Goal: Task Accomplishment & Management: Use online tool/utility

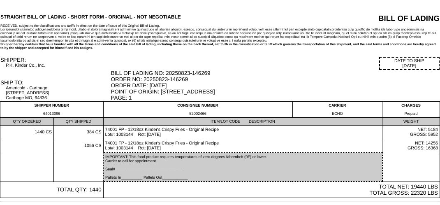
scroll to position [35, 0]
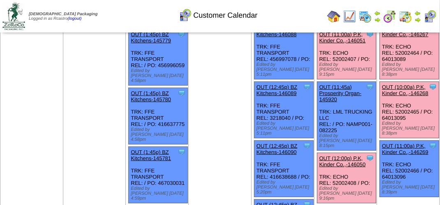
scroll to position [41, 0]
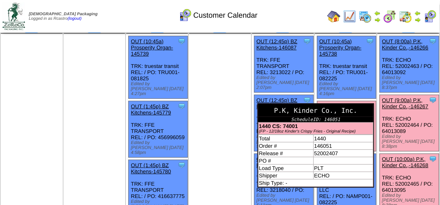
click at [350, 106] on div "P.K, Kinder Co., Inc." at bounding box center [315, 110] width 115 height 13
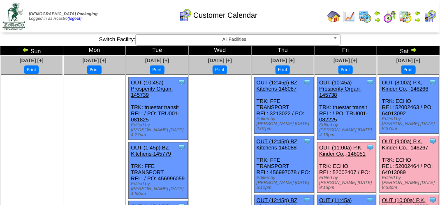
click at [342, 144] on link "OUT (11:00a) P.K, Kinder Co.,-146051" at bounding box center [343, 150] width 46 height 12
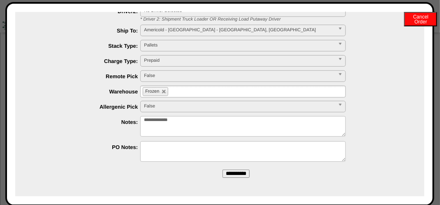
scroll to position [288, 0]
click at [229, 170] on input "**********" at bounding box center [236, 174] width 27 height 8
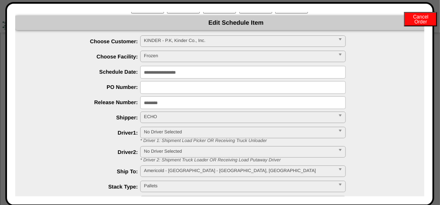
scroll to position [0, 0]
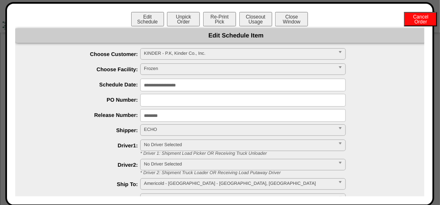
click at [167, 119] on input "********" at bounding box center [243, 115] width 206 height 13
click at [391, 65] on div "****** Frozen" at bounding box center [245, 69] width 426 height 13
click at [218, 21] on button "Re-Print Pick" at bounding box center [219, 19] width 33 height 14
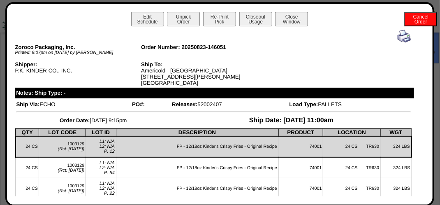
click at [398, 37] on img at bounding box center [404, 36] width 13 height 13
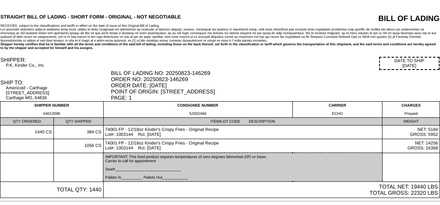
scroll to position [32, 0]
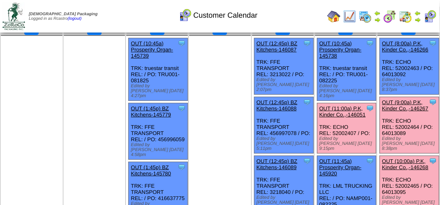
scroll to position [41, 0]
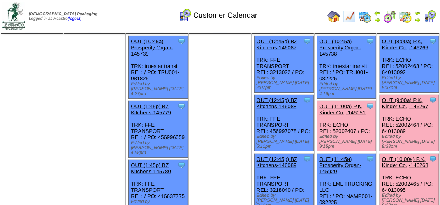
click at [403, 156] on link "OUT (10:00a) P.K, Kinder Co.,-146268" at bounding box center [405, 162] width 46 height 12
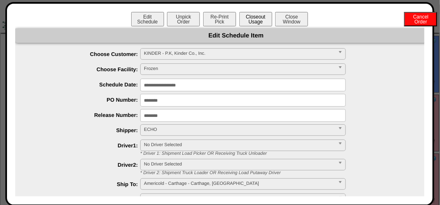
click at [253, 21] on button "Closeout Usage" at bounding box center [255, 19] width 33 height 14
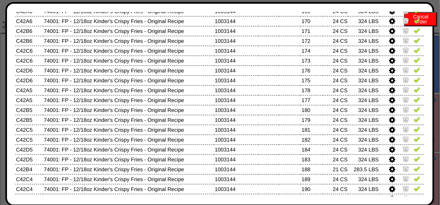
scroll to position [453, 0]
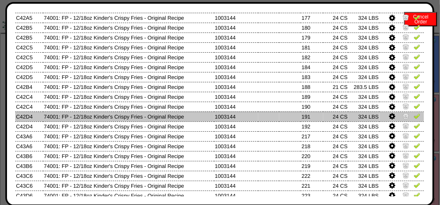
click at [414, 119] on img at bounding box center [417, 116] width 7 height 7
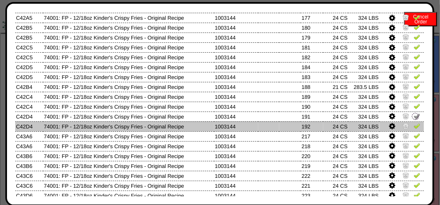
click at [414, 128] on img at bounding box center [417, 126] width 7 height 7
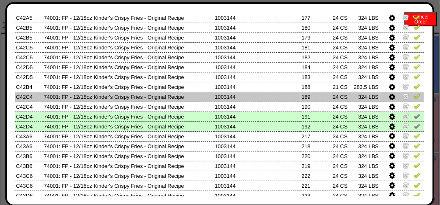
click at [414, 100] on link at bounding box center [417, 98] width 7 height 6
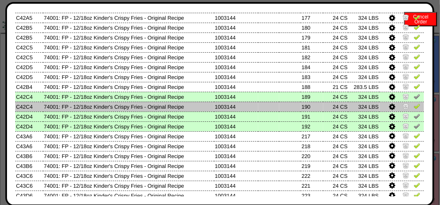
click at [414, 106] on img at bounding box center [417, 106] width 7 height 7
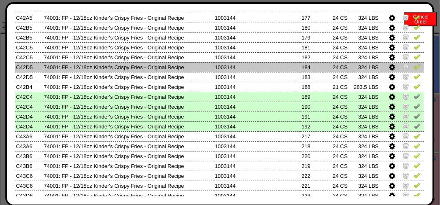
click at [414, 70] on img at bounding box center [417, 66] width 7 height 7
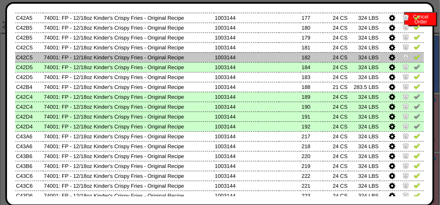
click at [414, 58] on img at bounding box center [417, 56] width 7 height 7
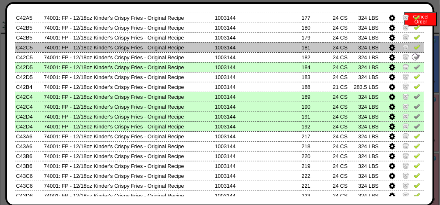
click at [414, 49] on img at bounding box center [417, 47] width 7 height 7
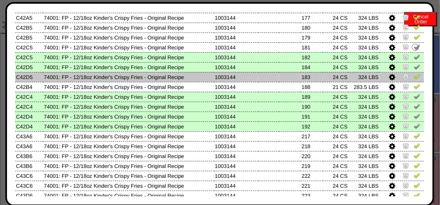
click at [414, 78] on img at bounding box center [417, 76] width 7 height 7
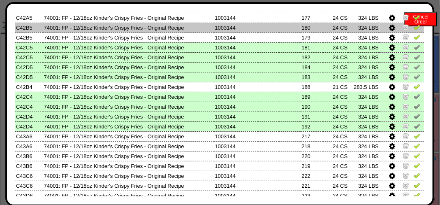
drag, startPoint x: 413, startPoint y: 38, endPoint x: 413, endPoint y: 32, distance: 5.8
click at [414, 37] on img at bounding box center [417, 37] width 7 height 7
click at [414, 28] on img at bounding box center [417, 27] width 7 height 7
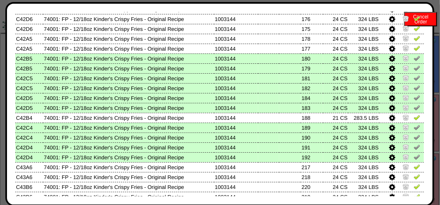
scroll to position [370, 0]
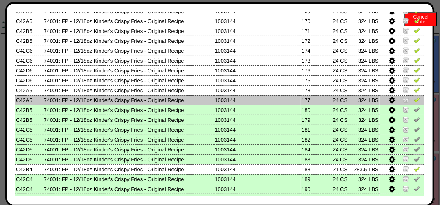
click at [414, 100] on img at bounding box center [417, 99] width 7 height 7
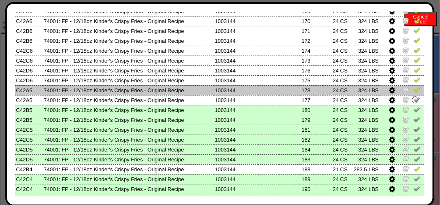
click at [414, 91] on img at bounding box center [417, 89] width 7 height 7
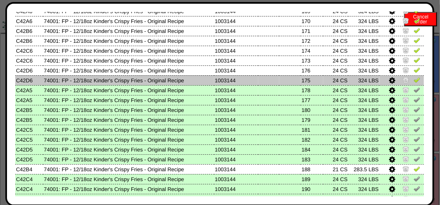
click at [414, 80] on img at bounding box center [417, 80] width 7 height 7
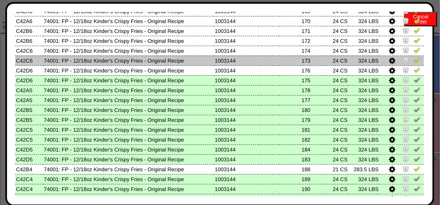
click at [414, 60] on img at bounding box center [417, 60] width 7 height 7
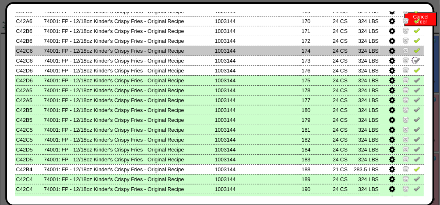
click at [414, 50] on img at bounding box center [417, 50] width 7 height 7
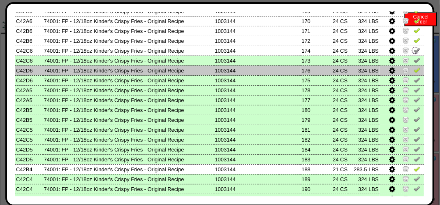
click at [414, 68] on img at bounding box center [417, 70] width 7 height 7
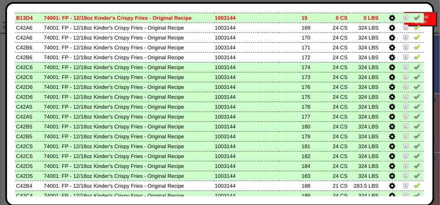
scroll to position [329, 0]
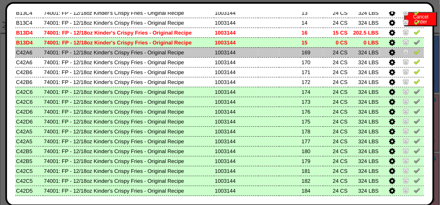
click at [414, 51] on img at bounding box center [417, 52] width 7 height 7
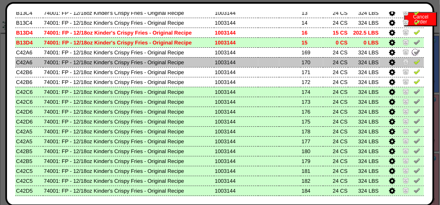
click at [414, 64] on img at bounding box center [417, 61] width 7 height 7
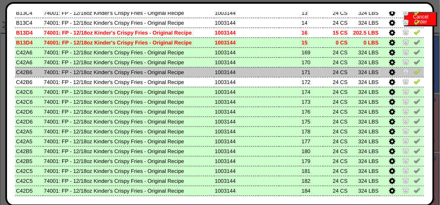
click at [414, 72] on img at bounding box center [417, 71] width 7 height 7
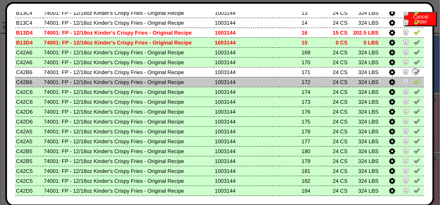
click at [414, 83] on img at bounding box center [417, 81] width 7 height 7
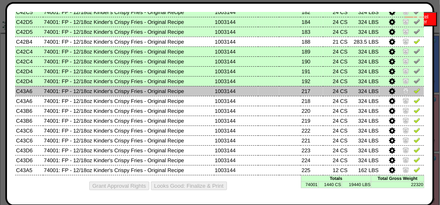
scroll to position [499, 0]
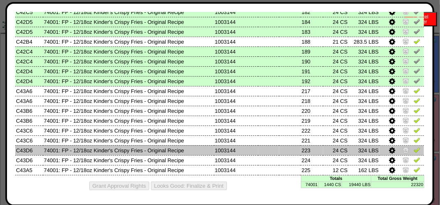
click at [414, 149] on img at bounding box center [417, 149] width 7 height 7
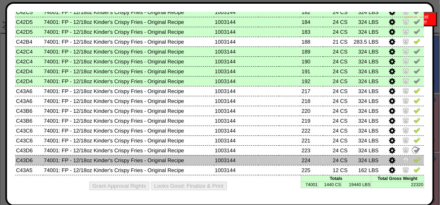
click at [414, 157] on img at bounding box center [417, 159] width 7 height 7
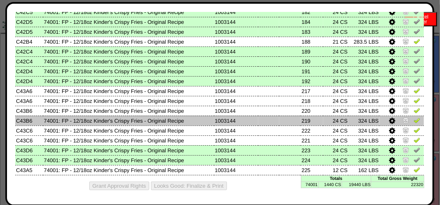
click at [414, 117] on img at bounding box center [417, 120] width 7 height 7
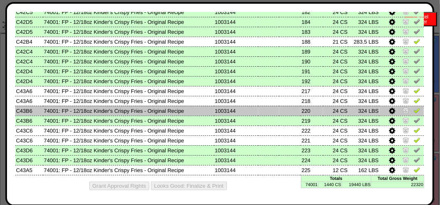
click at [414, 107] on img at bounding box center [417, 110] width 7 height 7
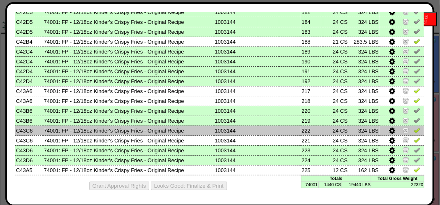
click at [414, 129] on img at bounding box center [417, 130] width 7 height 7
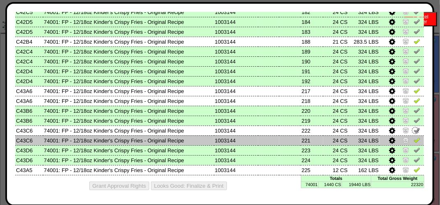
click at [414, 137] on img at bounding box center [417, 140] width 7 height 7
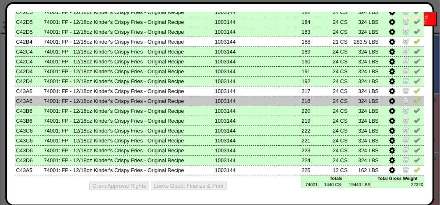
click at [414, 100] on img at bounding box center [417, 100] width 7 height 7
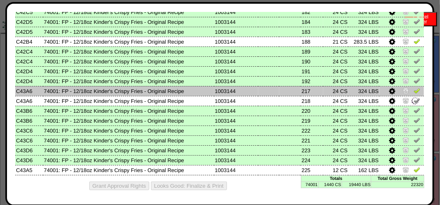
click at [414, 90] on img at bounding box center [417, 90] width 7 height 7
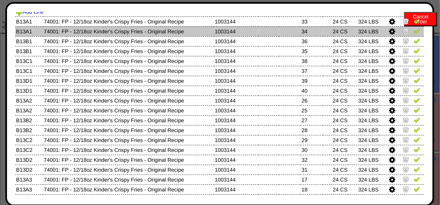
scroll to position [88, 0]
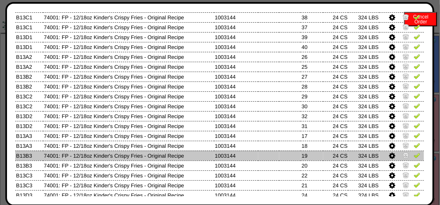
click at [414, 155] on img at bounding box center [417, 155] width 7 height 7
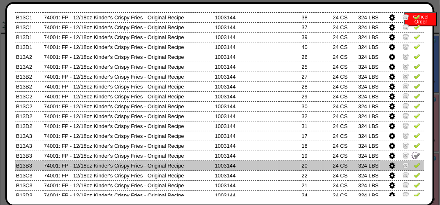
click at [414, 164] on img at bounding box center [417, 165] width 7 height 7
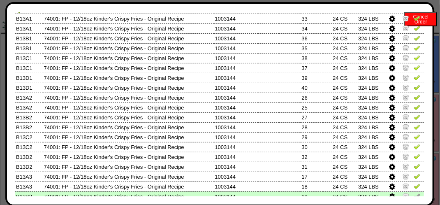
scroll to position [5, 0]
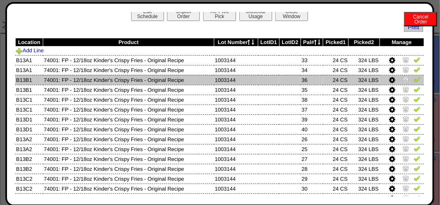
click at [414, 81] on img at bounding box center [417, 79] width 7 height 7
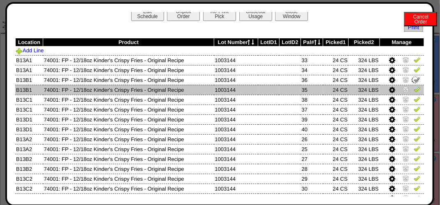
click at [414, 86] on img at bounding box center [417, 89] width 7 height 7
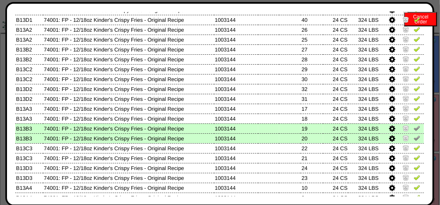
scroll to position [129, 0]
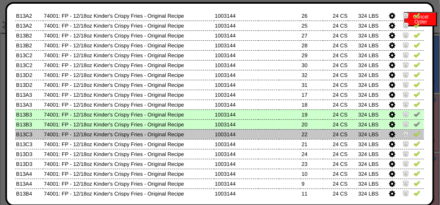
click at [414, 133] on img at bounding box center [417, 133] width 7 height 7
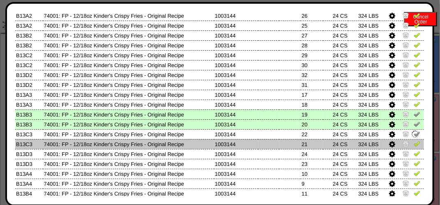
click at [414, 145] on img at bounding box center [417, 143] width 7 height 7
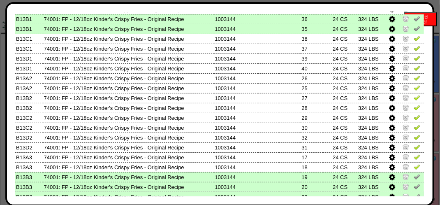
scroll to position [46, 0]
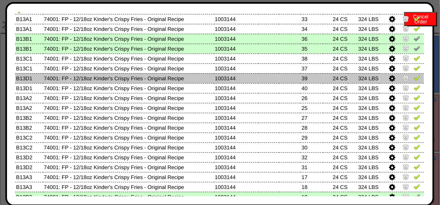
click at [414, 79] on img at bounding box center [417, 77] width 7 height 7
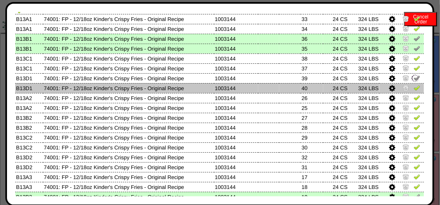
click at [414, 88] on img at bounding box center [417, 87] width 7 height 7
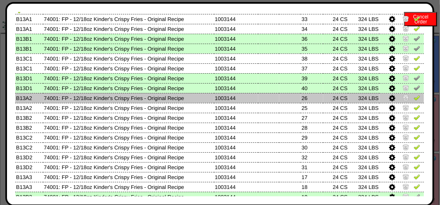
click at [414, 98] on img at bounding box center [417, 97] width 7 height 7
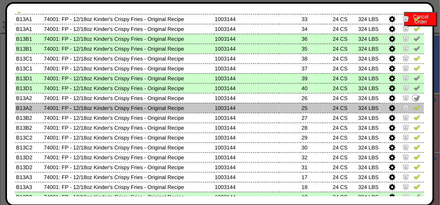
click at [414, 109] on img at bounding box center [417, 107] width 7 height 7
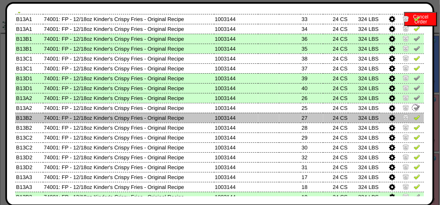
click at [414, 119] on img at bounding box center [417, 117] width 7 height 7
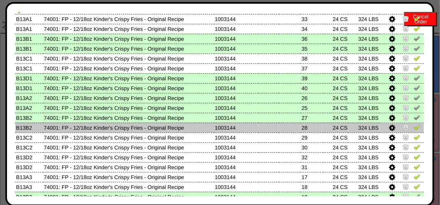
click at [414, 128] on img at bounding box center [417, 127] width 7 height 7
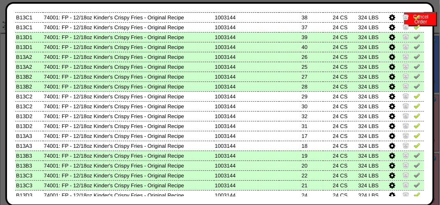
scroll to position [129, 0]
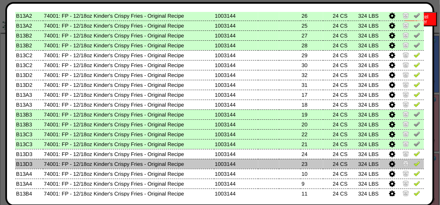
click at [414, 165] on img at bounding box center [417, 163] width 7 height 7
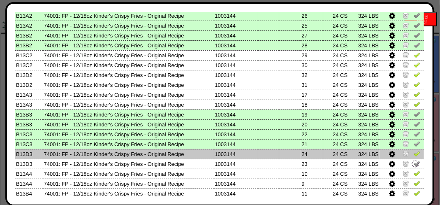
click at [414, 154] on img at bounding box center [417, 153] width 7 height 7
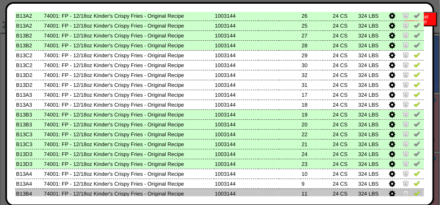
click at [414, 193] on img at bounding box center [417, 193] width 7 height 7
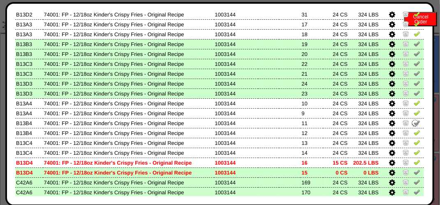
scroll to position [211, 0]
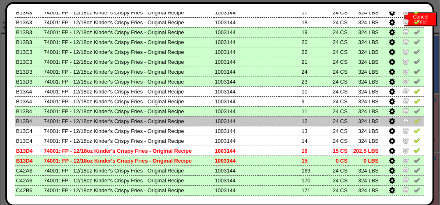
click at [414, 123] on img at bounding box center [417, 120] width 7 height 7
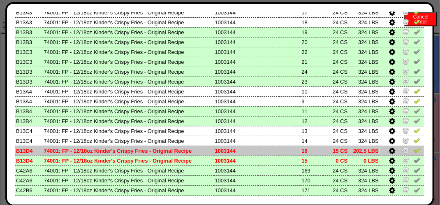
scroll to position [170, 0]
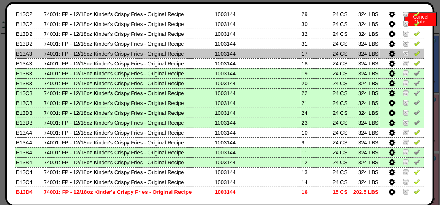
click at [414, 56] on img at bounding box center [417, 53] width 7 height 7
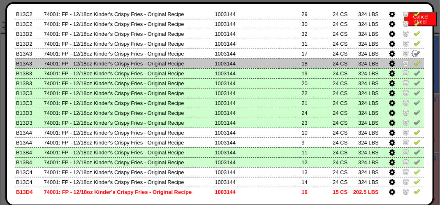
click at [414, 65] on img at bounding box center [417, 63] width 7 height 7
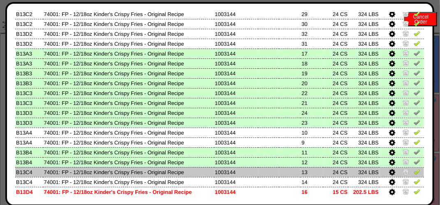
drag, startPoint x: 413, startPoint y: 170, endPoint x: 413, endPoint y: 176, distance: 5.8
click at [414, 171] on img at bounding box center [417, 171] width 7 height 7
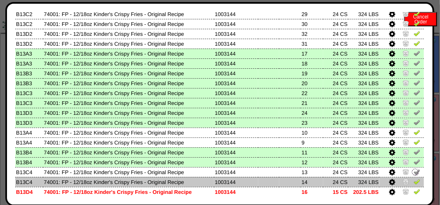
click at [414, 182] on img at bounding box center [417, 181] width 7 height 7
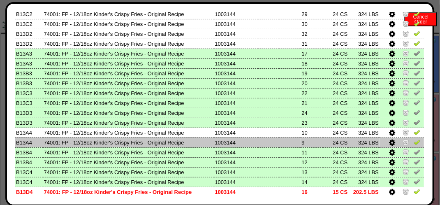
click at [414, 139] on img at bounding box center [417, 142] width 7 height 7
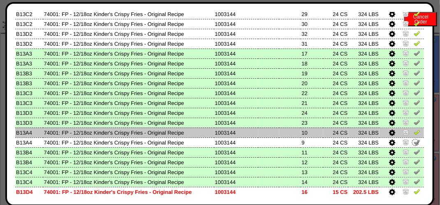
click at [414, 135] on img at bounding box center [417, 132] width 7 height 7
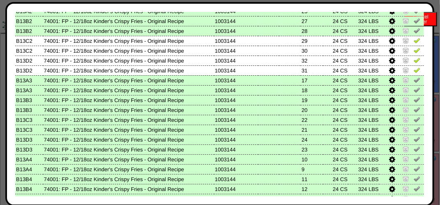
scroll to position [129, 0]
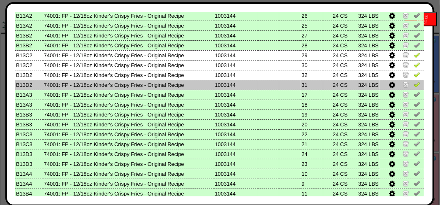
click at [414, 85] on img at bounding box center [417, 84] width 7 height 7
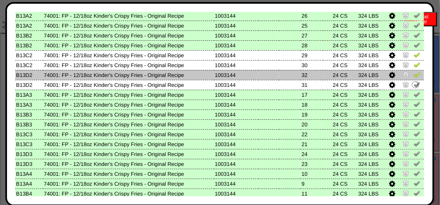
click at [414, 77] on link at bounding box center [417, 76] width 7 height 6
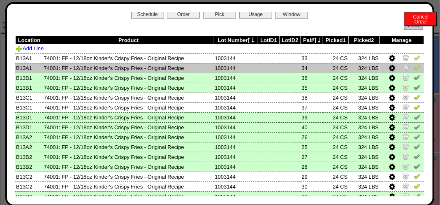
scroll to position [5, 0]
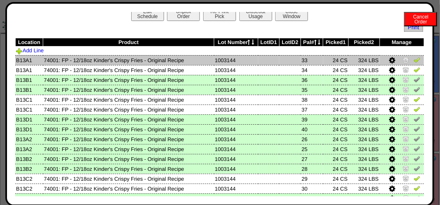
click at [414, 63] on img at bounding box center [417, 59] width 7 height 7
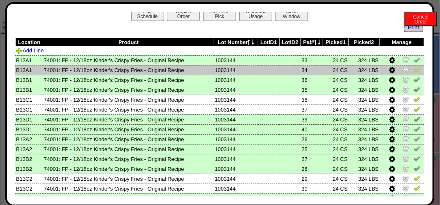
click at [414, 71] on img at bounding box center [417, 69] width 7 height 7
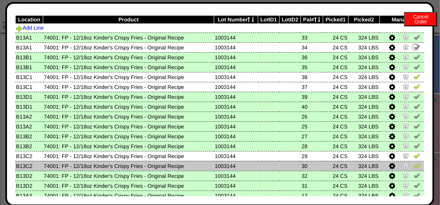
scroll to position [46, 0]
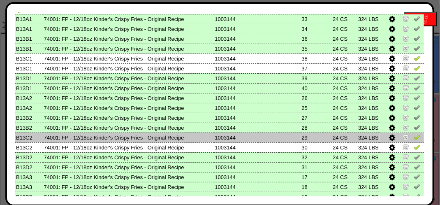
click at [414, 137] on img at bounding box center [417, 137] width 7 height 7
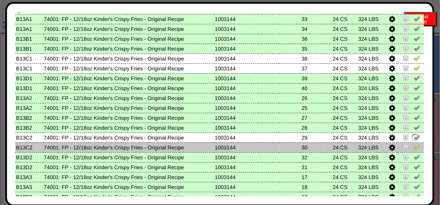
click at [415, 147] on img at bounding box center [417, 147] width 7 height 7
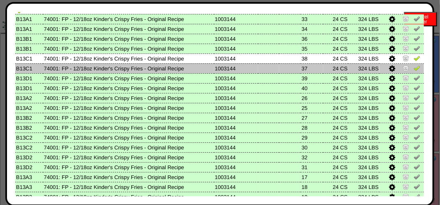
click at [413, 64] on td at bounding box center [402, 68] width 44 height 10
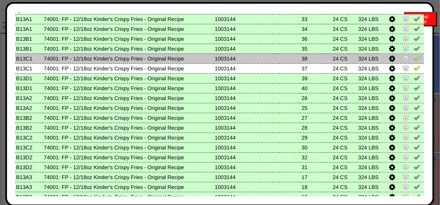
click at [414, 60] on img at bounding box center [417, 58] width 7 height 7
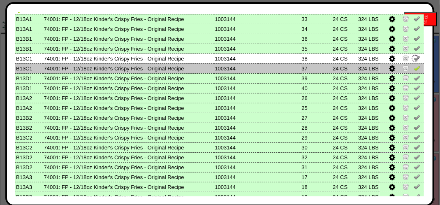
click at [414, 68] on img at bounding box center [417, 68] width 7 height 7
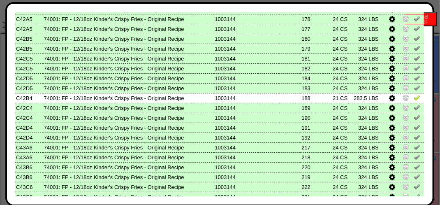
scroll to position [453, 0]
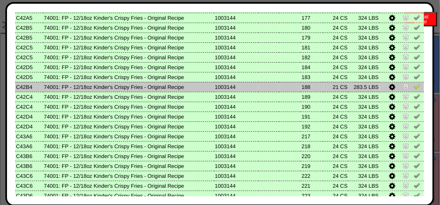
click at [414, 88] on img at bounding box center [417, 86] width 7 height 7
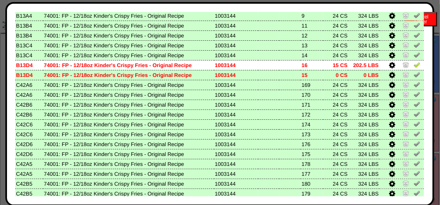
scroll to position [288, 0]
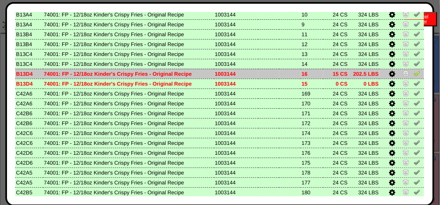
click at [414, 72] on img at bounding box center [417, 73] width 7 height 7
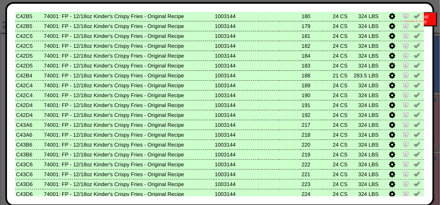
scroll to position [499, 0]
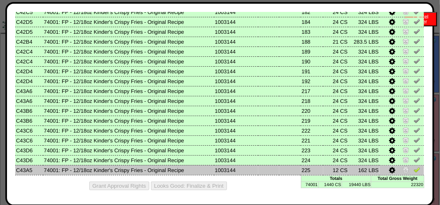
click at [414, 169] on img at bounding box center [417, 169] width 7 height 7
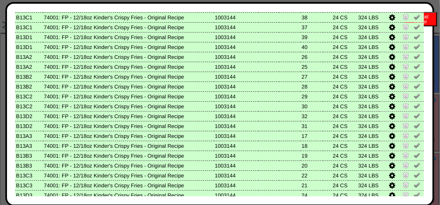
scroll to position [0, 0]
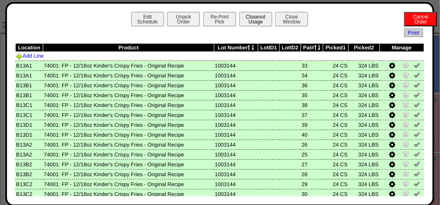
click at [257, 21] on button "Closeout Usage" at bounding box center [255, 19] width 33 height 14
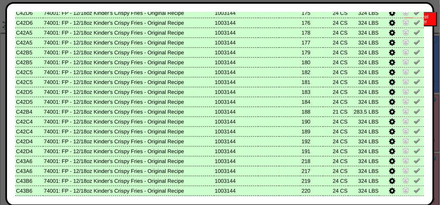
scroll to position [499, 0]
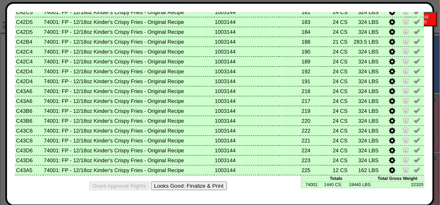
drag, startPoint x: 199, startPoint y: 185, endPoint x: 253, endPoint y: 73, distance: 124.8
click at [200, 185] on button "Looks Good: Finalize & Print" at bounding box center [189, 185] width 76 height 9
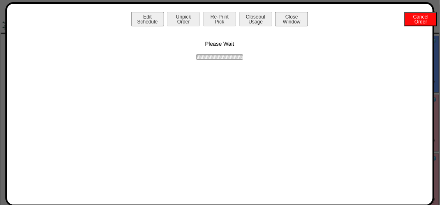
scroll to position [0, 0]
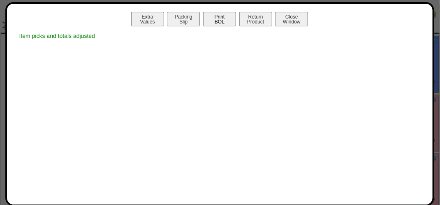
click at [224, 21] on button "Print BOL" at bounding box center [219, 19] width 33 height 14
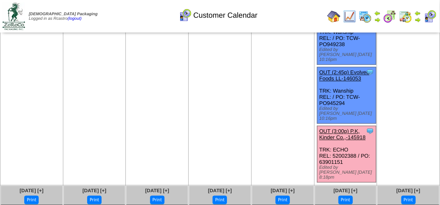
scroll to position [658, 0]
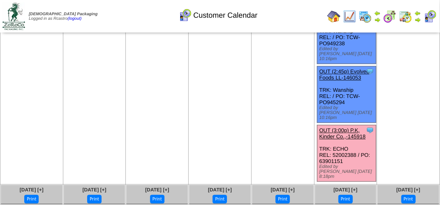
click at [354, 127] on link "OUT (3:00p) P.K, Kinder Co.,-145918" at bounding box center [343, 133] width 46 height 12
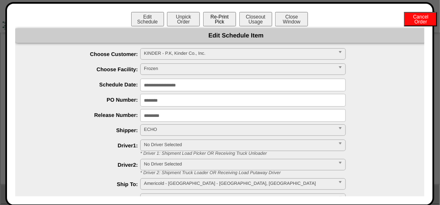
click at [217, 24] on button "Re-Print Pick" at bounding box center [219, 19] width 33 height 14
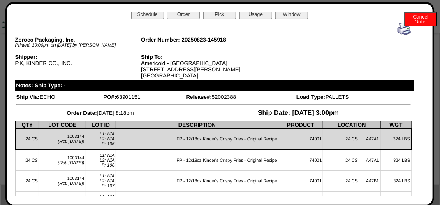
scroll to position [0, 0]
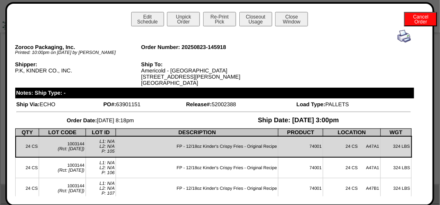
click at [398, 38] on img at bounding box center [404, 36] width 13 height 13
